Goal: Information Seeking & Learning: Learn about a topic

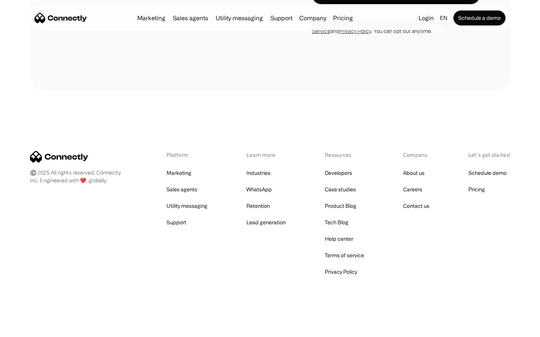
scroll to position [302, 0]
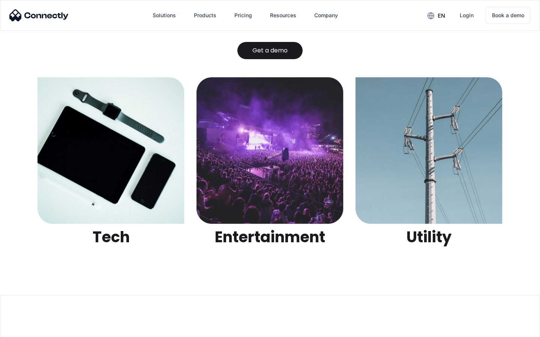
scroll to position [2364, 0]
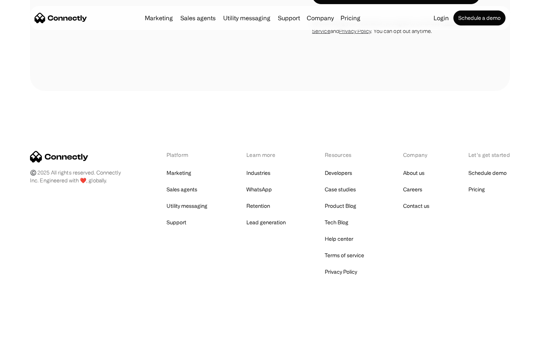
scroll to position [795, 0]
